Goal: Find specific fact: Find contact information

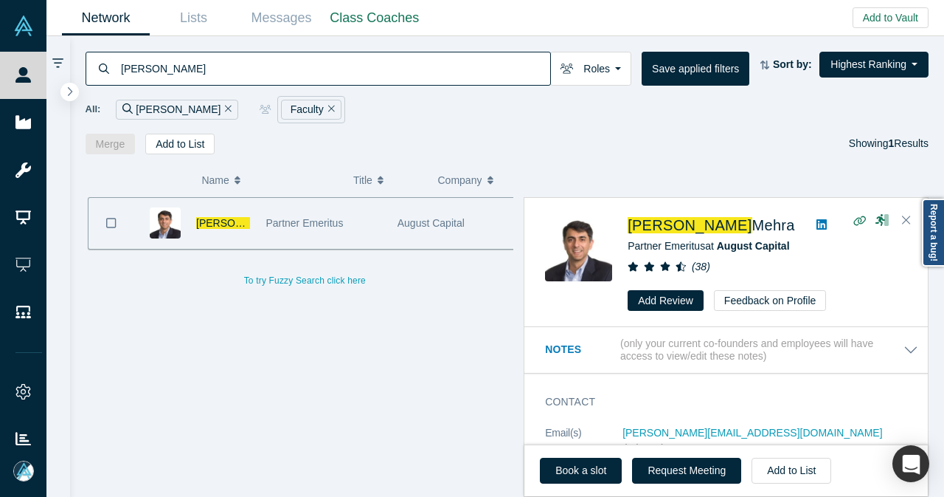
click at [281, 105] on div "Faculty" at bounding box center [311, 110] width 61 height 20
drag, startPoint x: 263, startPoint y: 108, endPoint x: 235, endPoint y: 117, distance: 30.3
click at [328, 108] on icon "Remove Filter" at bounding box center [331, 109] width 7 height 7
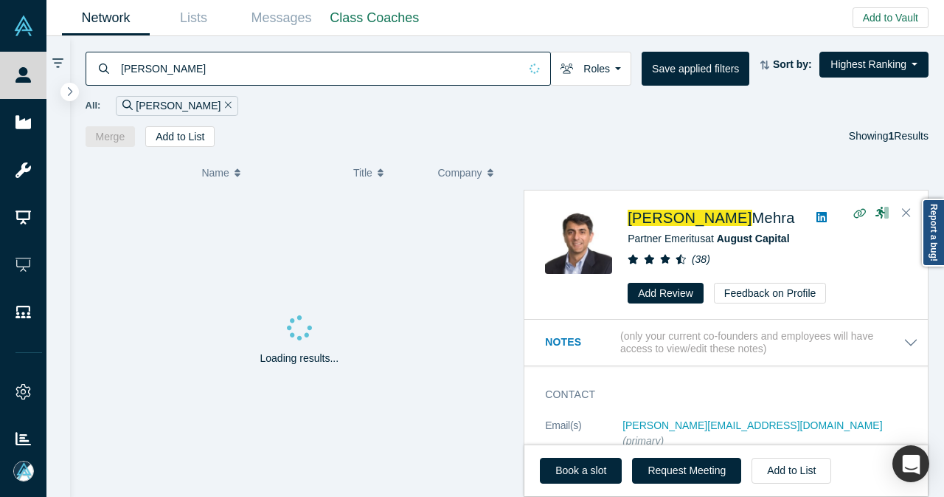
click at [225, 108] on icon "Remove Filter" at bounding box center [228, 105] width 7 height 10
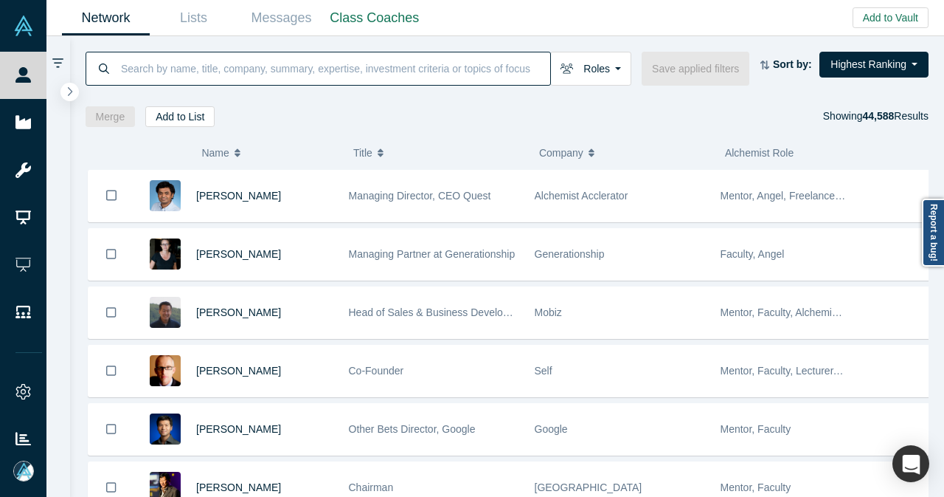
click at [333, 56] on input at bounding box center [335, 68] width 431 height 35
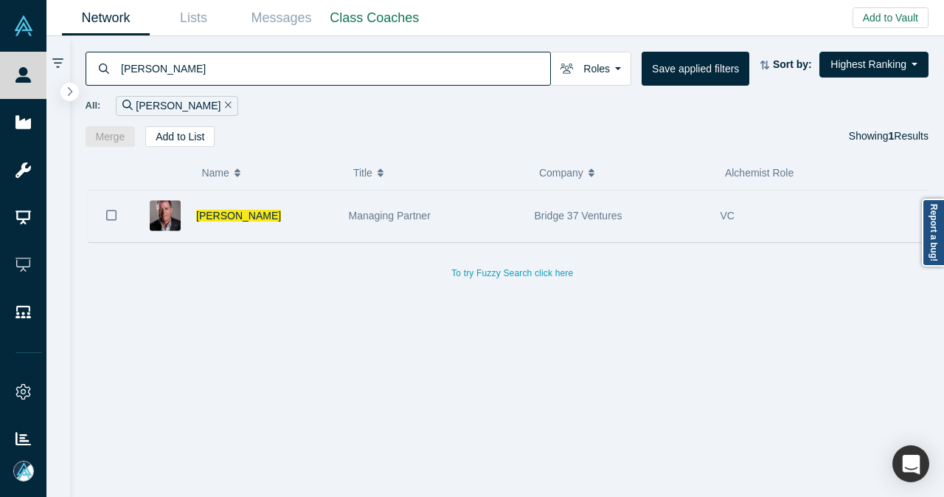
click at [317, 204] on div "[PERSON_NAME]" at bounding box center [264, 215] width 137 height 51
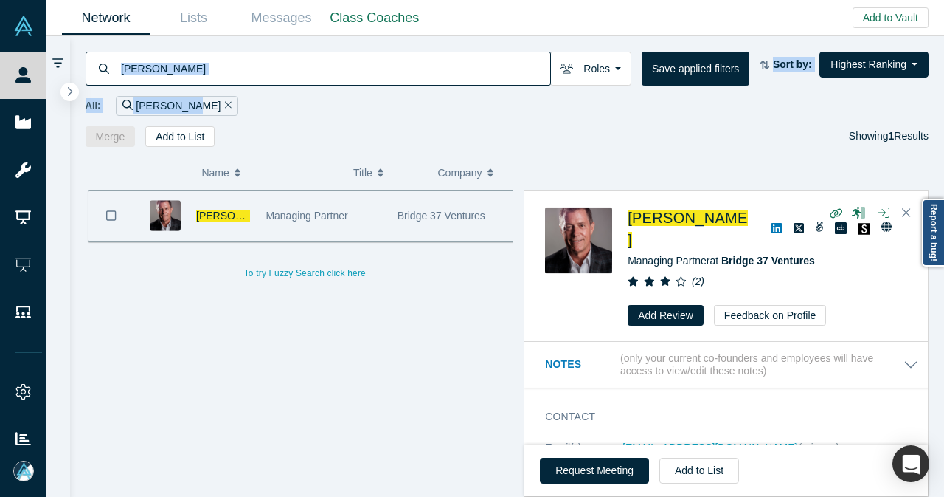
drag, startPoint x: 258, startPoint y: 86, endPoint x: 120, endPoint y: 73, distance: 139.3
click at [120, 74] on div "[PERSON_NAME] Roles Founders Faculty Mentors Alumni Mentor Angels VCs Corporate…" at bounding box center [507, 91] width 875 height 111
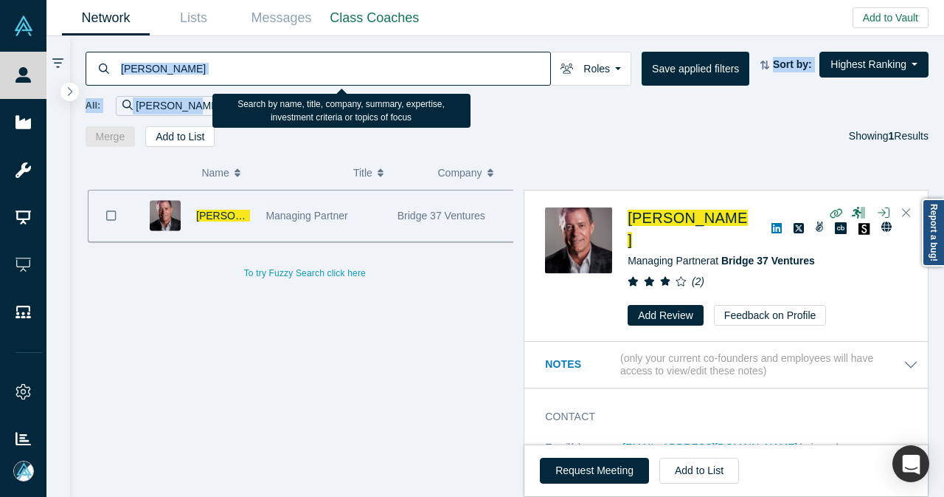
click at [186, 72] on input "[PERSON_NAME]" at bounding box center [335, 68] width 431 height 35
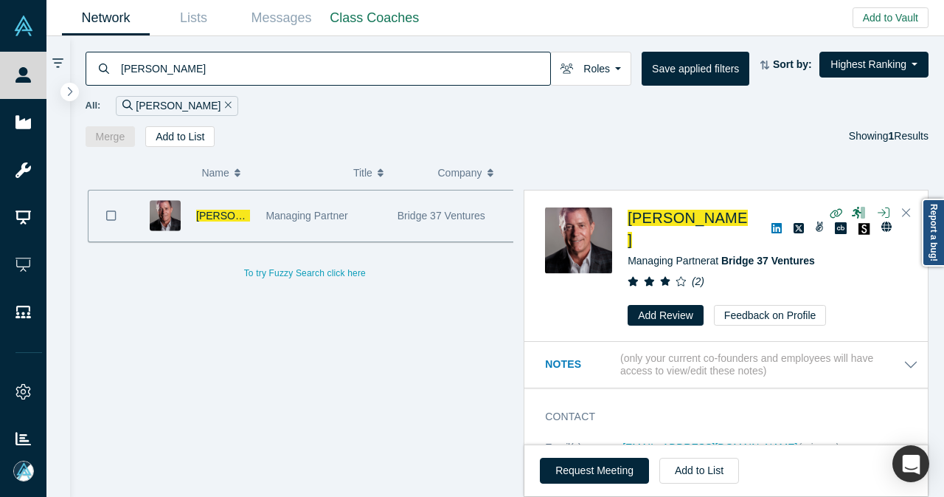
drag, startPoint x: 186, startPoint y: 72, endPoint x: 117, endPoint y: 86, distance: 70.8
click at [117, 86] on div "[PERSON_NAME] Roles Founders Faculty Mentors Alumni Mentor Angels VCs Corporate…" at bounding box center [507, 91] width 875 height 111
paste input "[EMAIL_ADDRESS][DOMAIN_NAME]"
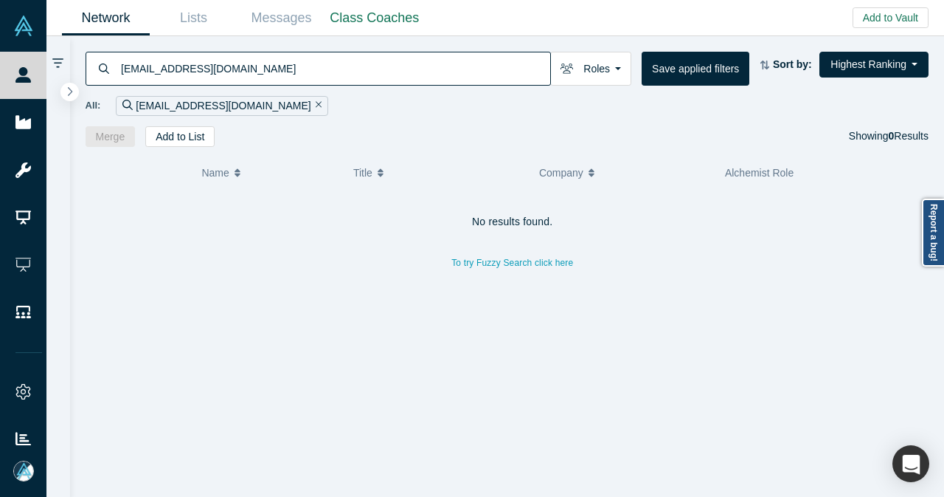
type input "[EMAIL_ADDRESS][DOMAIN_NAME]"
click at [316, 106] on icon "Remove Filter" at bounding box center [319, 105] width 7 height 10
